Goal: Information Seeking & Learning: Learn about a topic

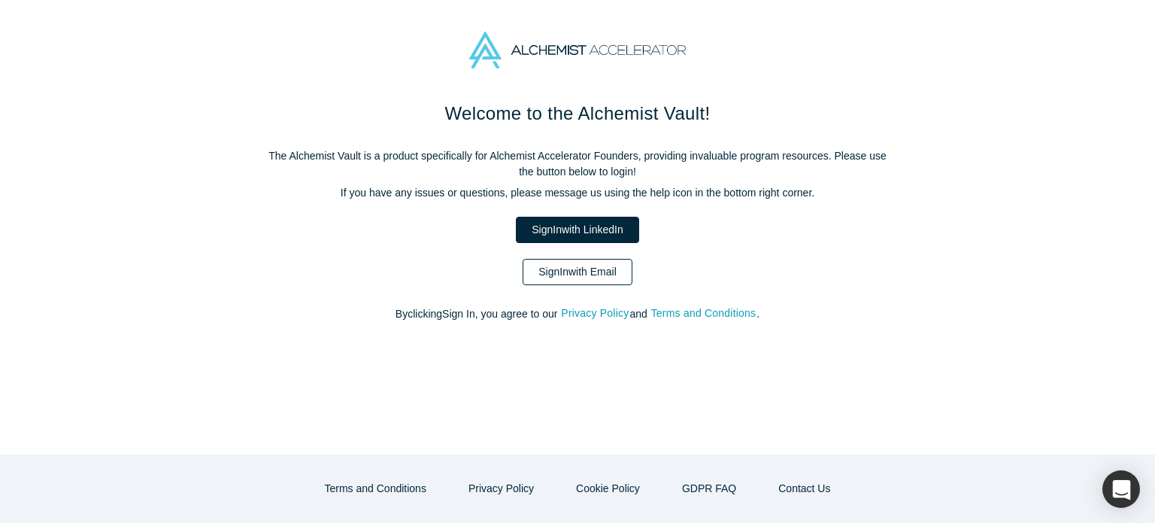
click at [587, 278] on link "Sign In with Email" at bounding box center [578, 272] width 110 height 26
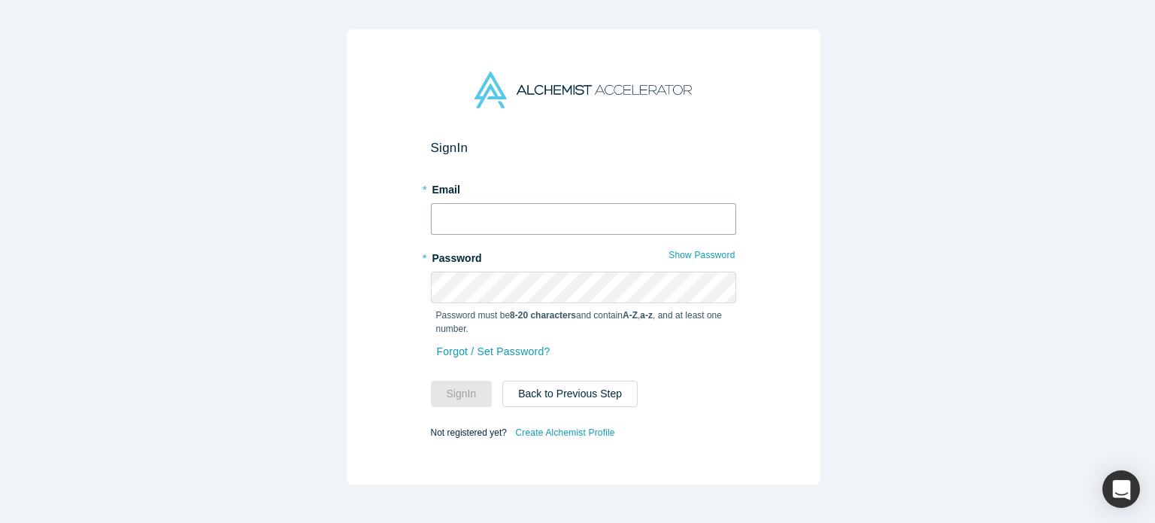
type input "[EMAIL_ADDRESS][DOMAIN_NAME]"
click at [466, 385] on button "Sign In" at bounding box center [462, 394] width 62 height 26
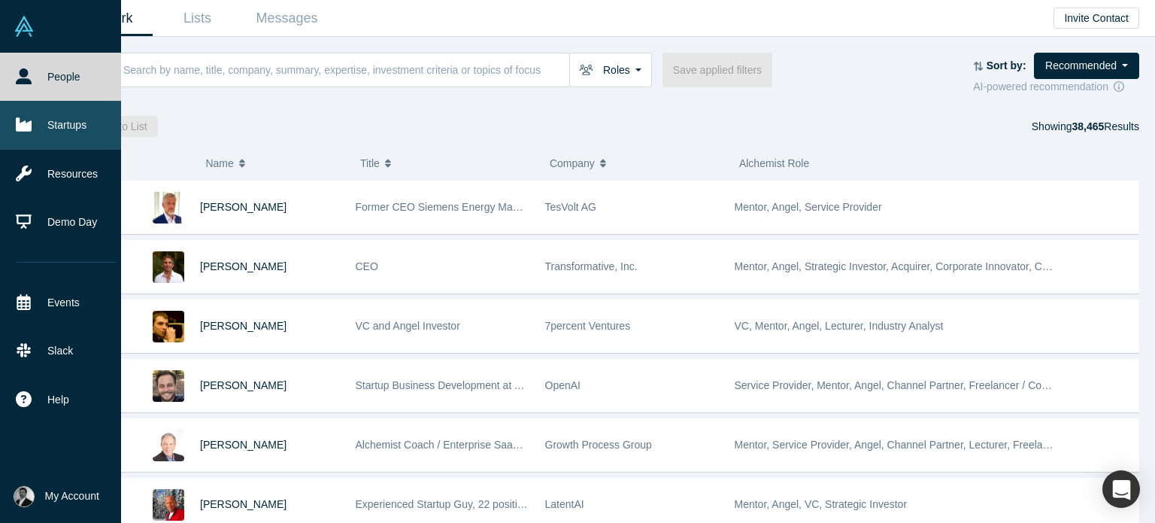
click at [35, 125] on link "Startups" at bounding box center [66, 125] width 132 height 48
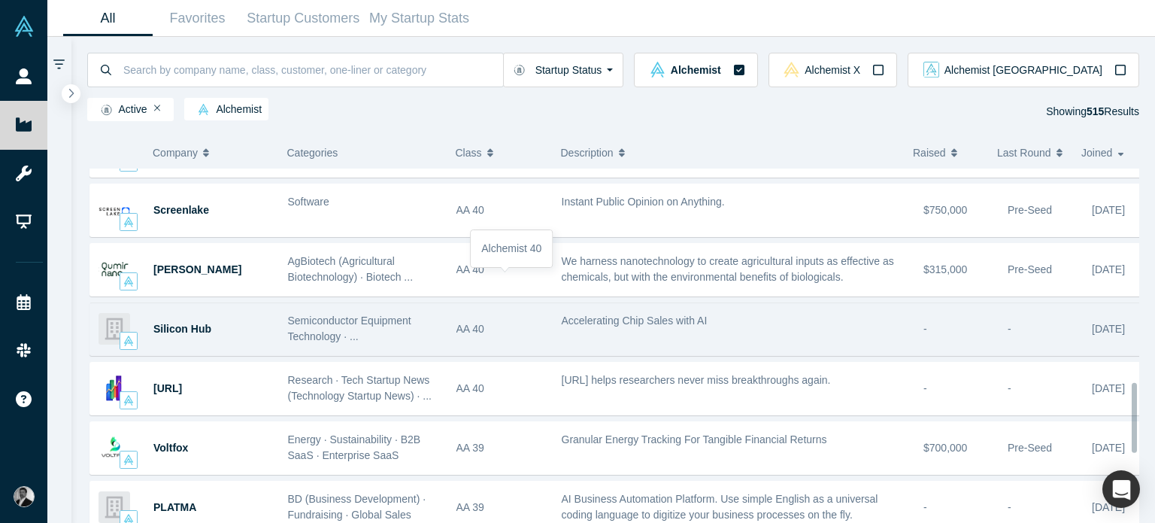
scroll to position [1080, 0]
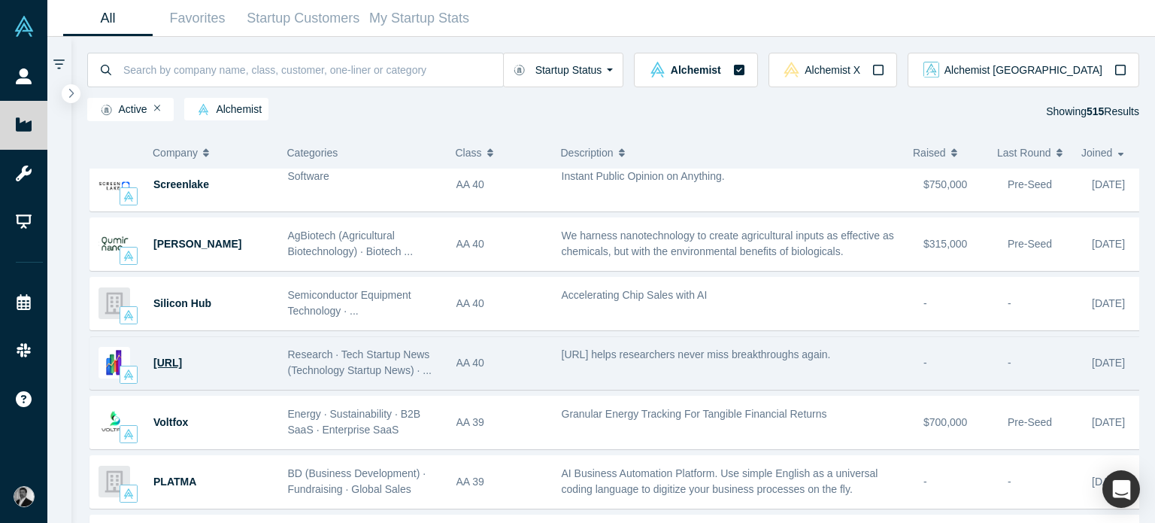
click at [174, 357] on span "[URL]" at bounding box center [167, 363] width 29 height 12
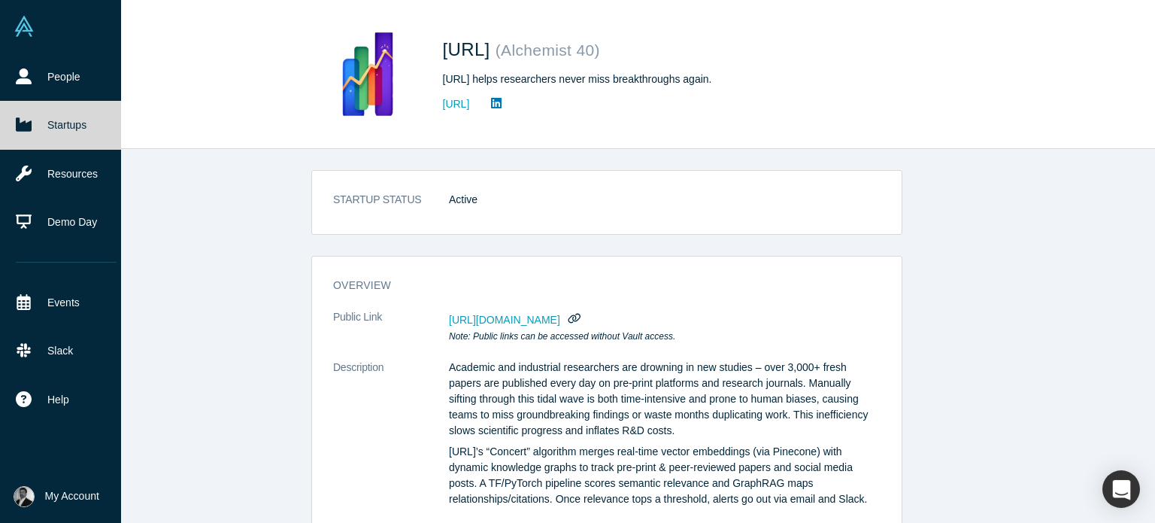
click at [43, 128] on link "Startups" at bounding box center [66, 125] width 132 height 48
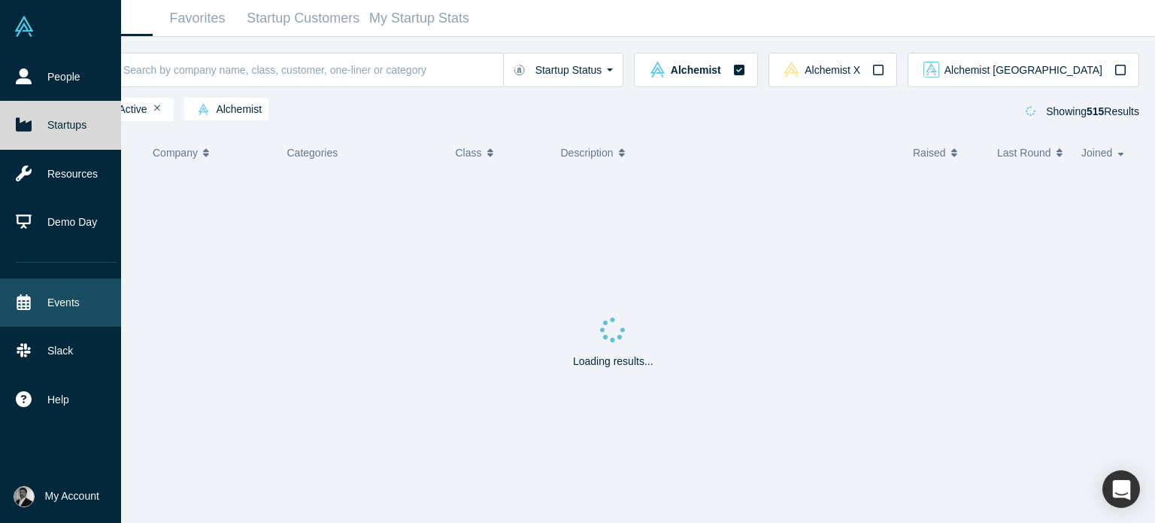
click at [69, 296] on link "Events" at bounding box center [66, 302] width 132 height 48
